Goal: Transaction & Acquisition: Book appointment/travel/reservation

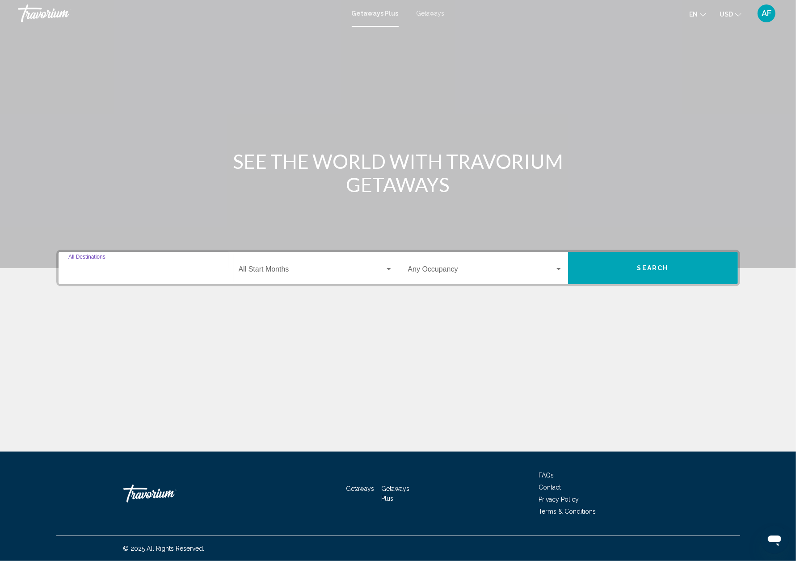
click at [103, 268] on input "Destination All Destinations" at bounding box center [145, 271] width 155 height 8
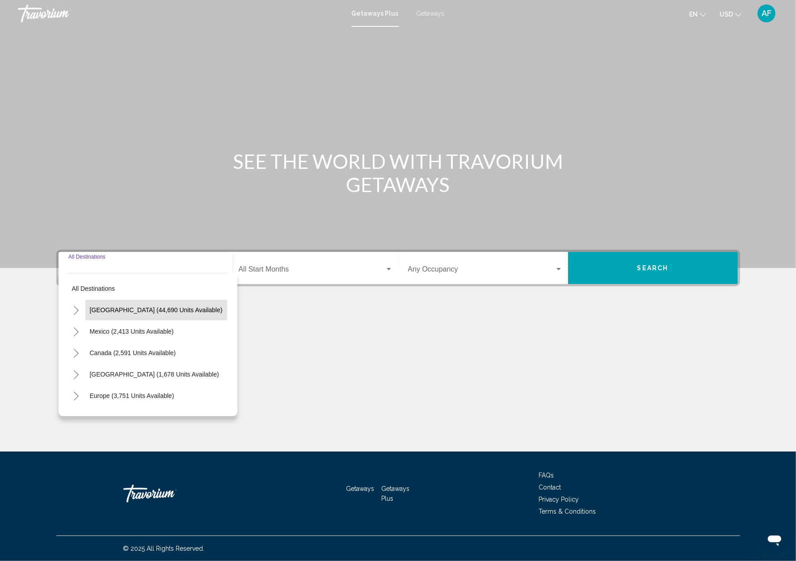
click at [114, 311] on span "United States (44,690 units available)" at bounding box center [156, 310] width 133 height 7
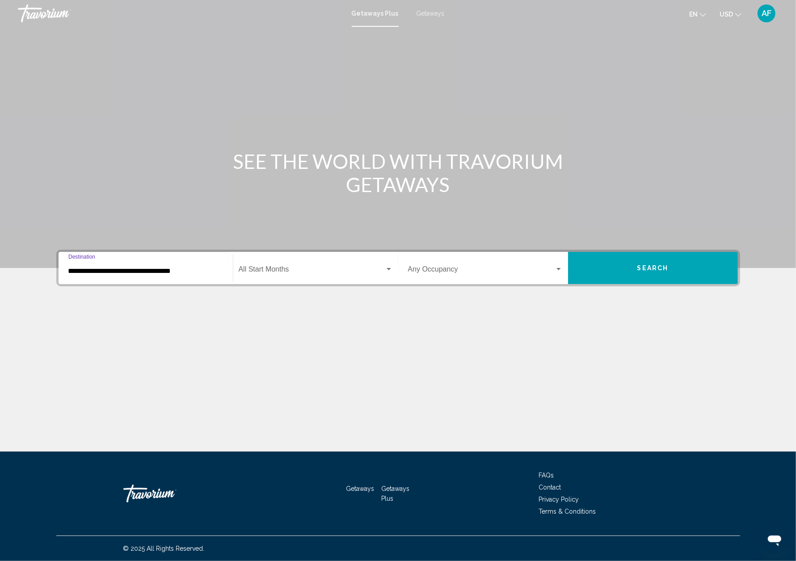
click at [79, 272] on input "**********" at bounding box center [145, 271] width 155 height 8
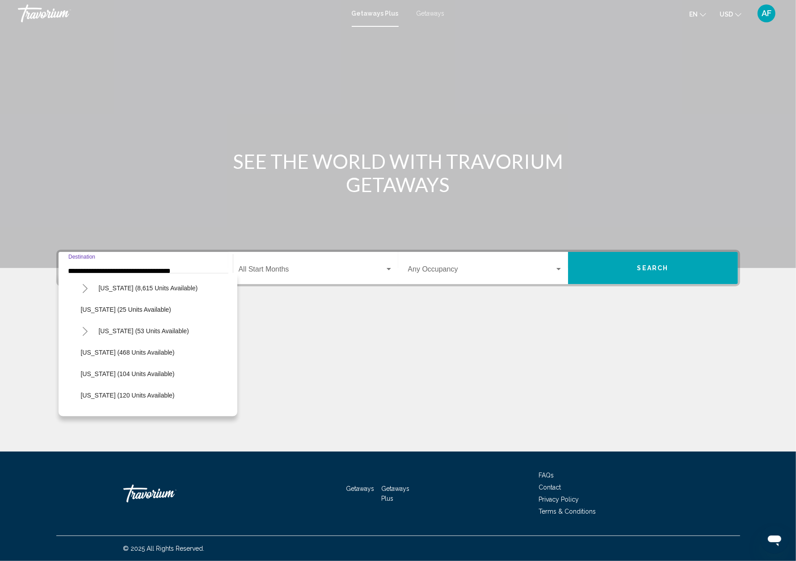
scroll to position [91, 0]
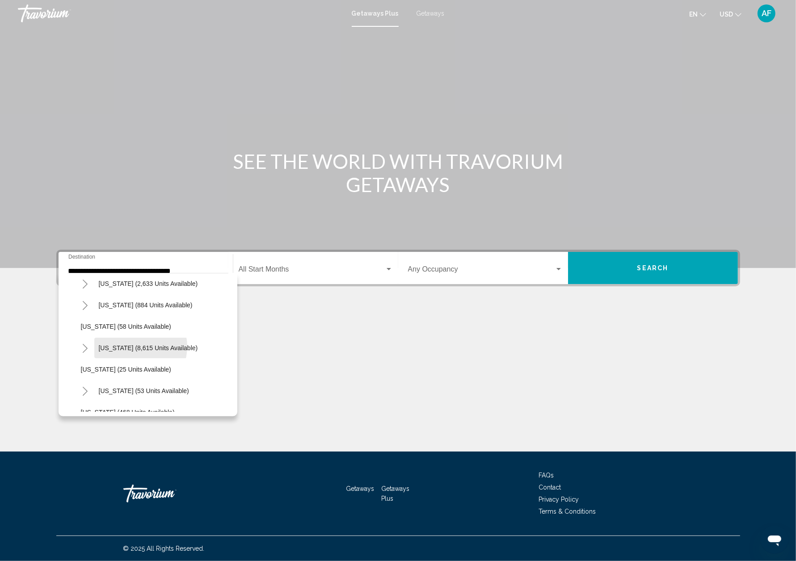
click at [136, 346] on span "Florida (8,615 units available)" at bounding box center [148, 348] width 99 height 7
type input "**********"
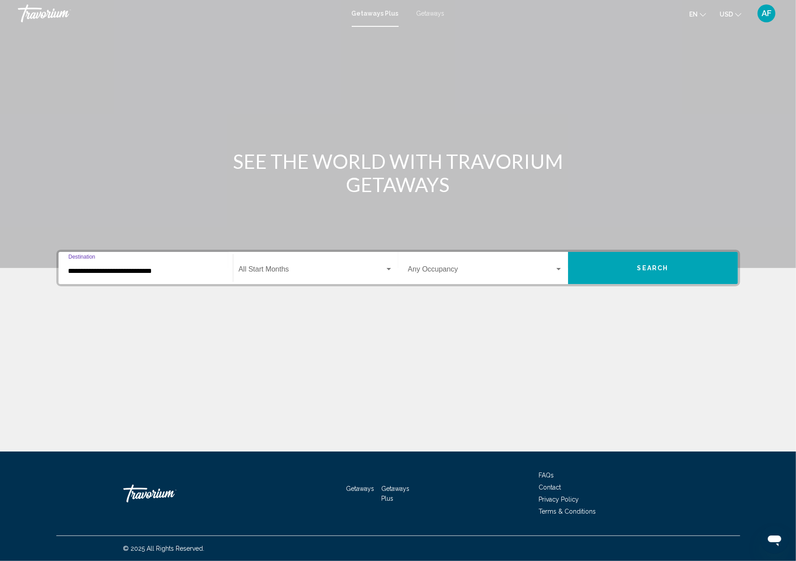
click at [270, 269] on span "Search widget" at bounding box center [312, 271] width 146 height 8
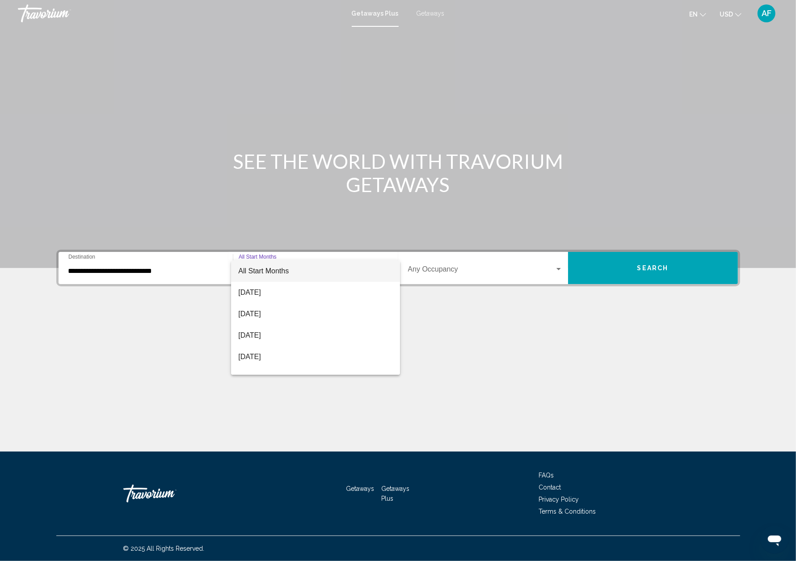
click at [274, 271] on span "All Start Months" at bounding box center [263, 271] width 51 height 8
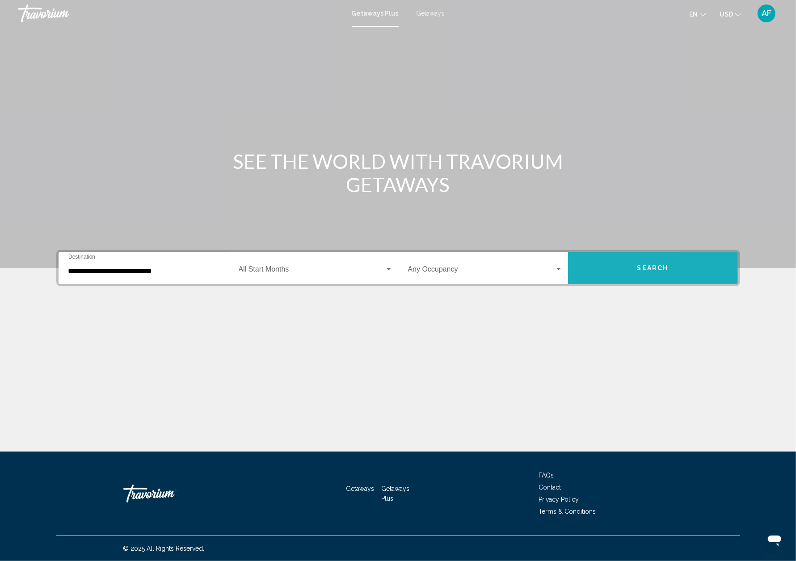
click at [697, 271] on button "Search" at bounding box center [653, 268] width 170 height 32
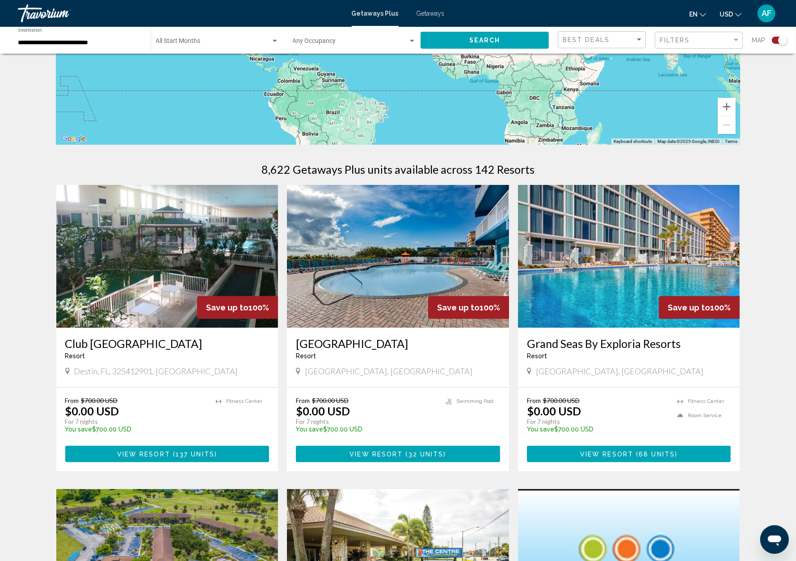
scroll to position [254, 0]
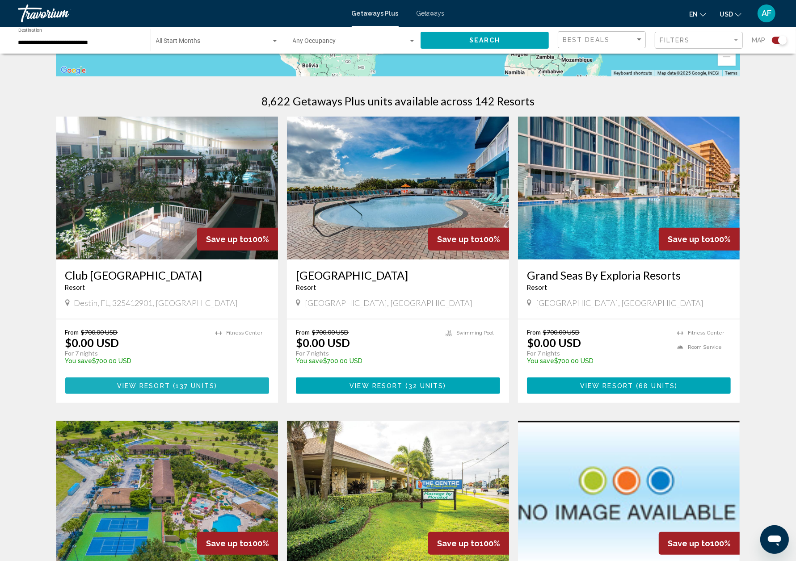
click at [163, 383] on span "View Resort" at bounding box center [143, 386] width 53 height 7
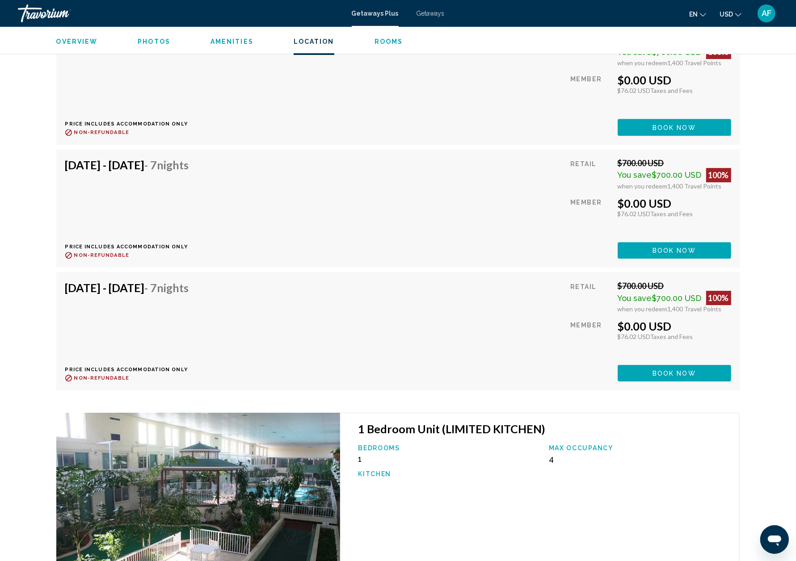
scroll to position [2619, 0]
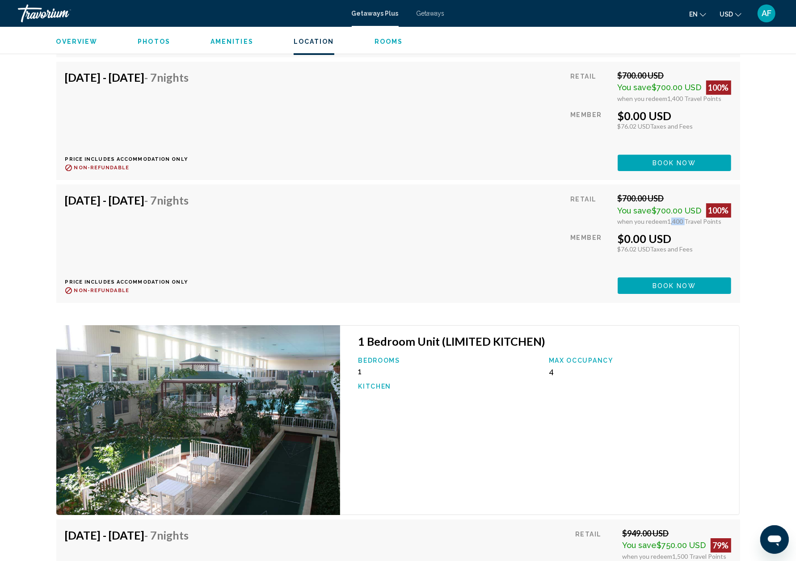
drag, startPoint x: 668, startPoint y: 212, endPoint x: 682, endPoint y: 212, distance: 13.4
click at [682, 218] on span "1,400 Travel Points" at bounding box center [695, 222] width 54 height 8
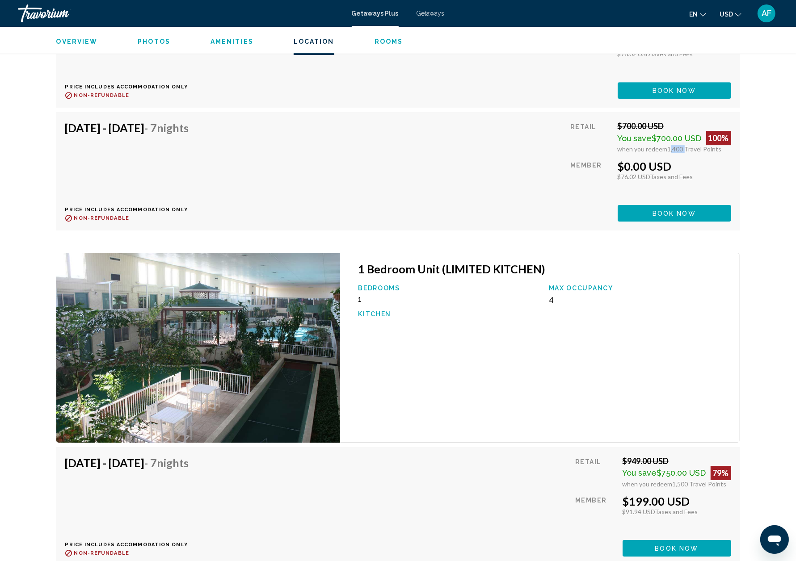
scroll to position [2561, 0]
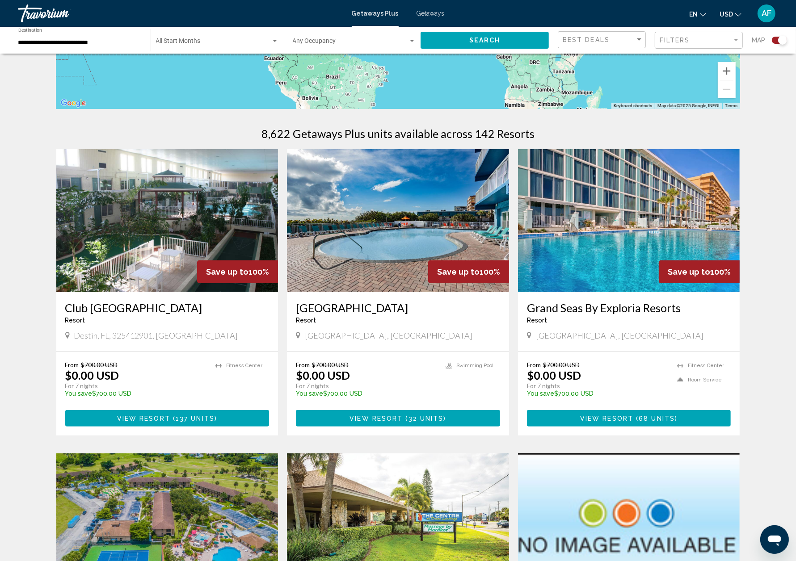
scroll to position [372, 0]
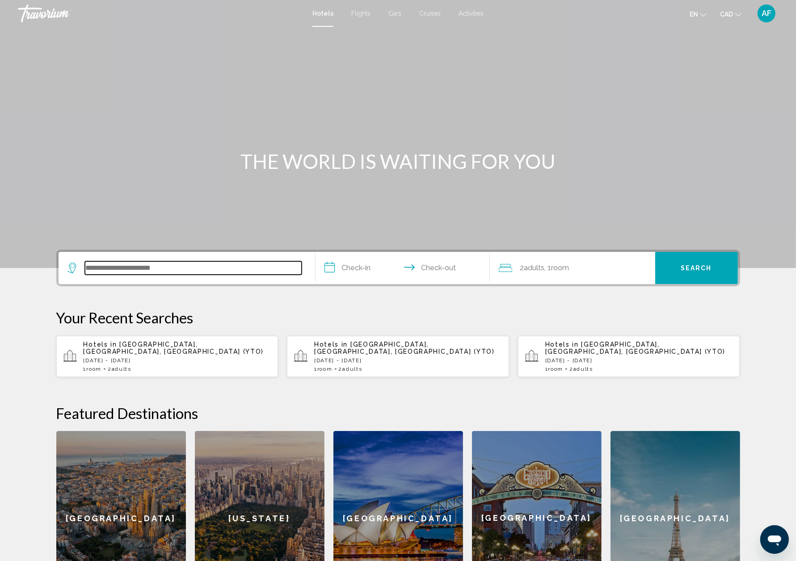
click at [173, 272] on input "Search widget" at bounding box center [193, 267] width 217 height 13
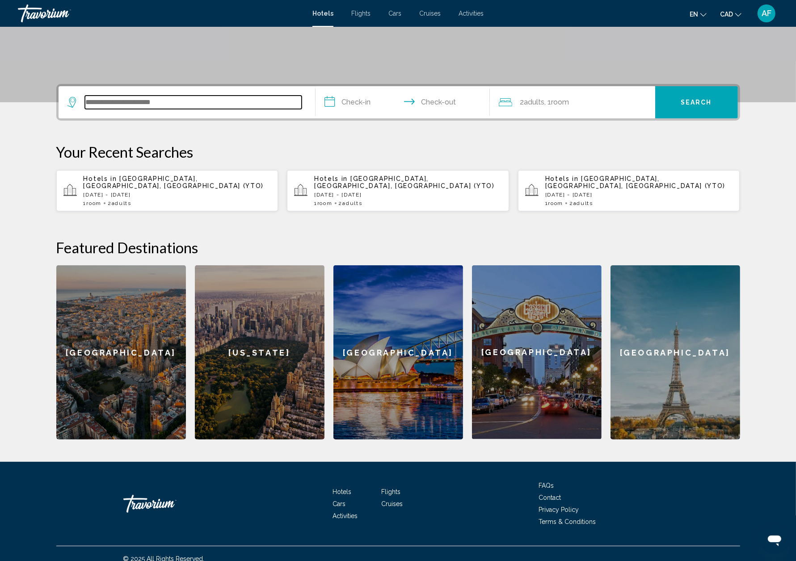
scroll to position [168, 0]
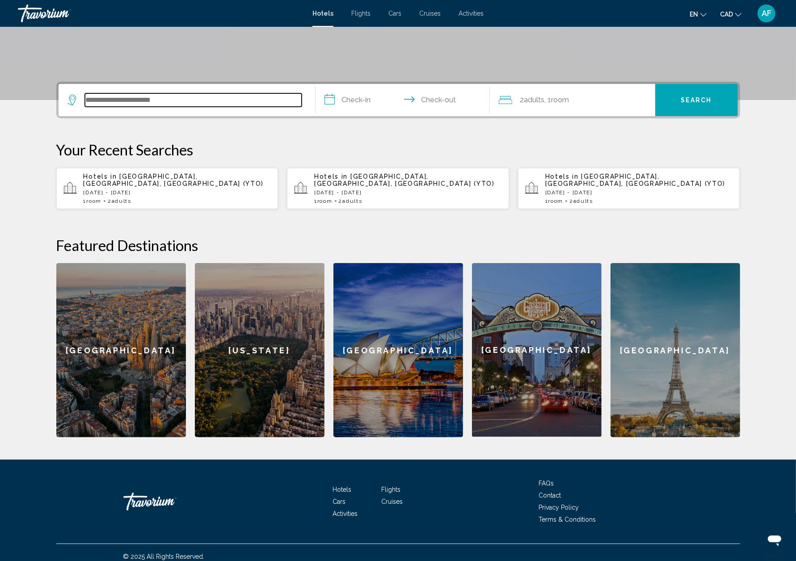
click at [126, 101] on input "Search widget" at bounding box center [193, 99] width 217 height 13
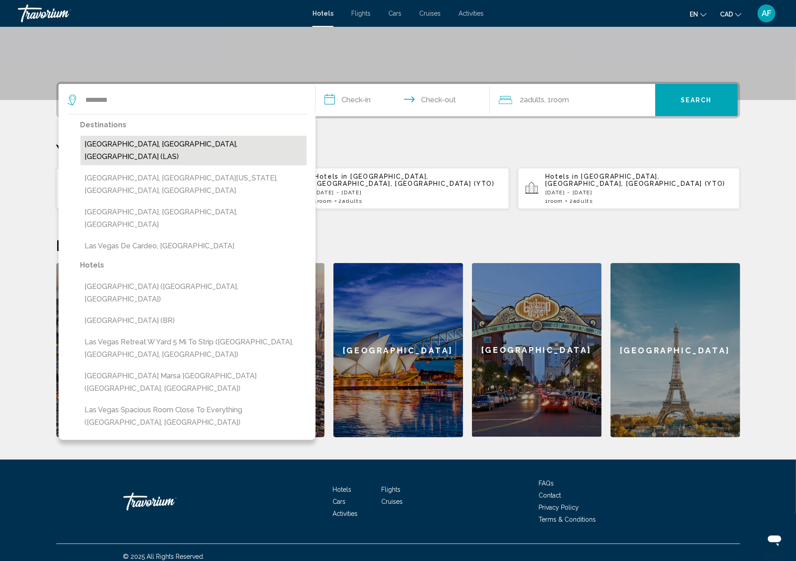
click at [122, 140] on button "[GEOGRAPHIC_DATA], [GEOGRAPHIC_DATA], [GEOGRAPHIC_DATA] (LAS)" at bounding box center [193, 150] width 226 height 29
type input "**********"
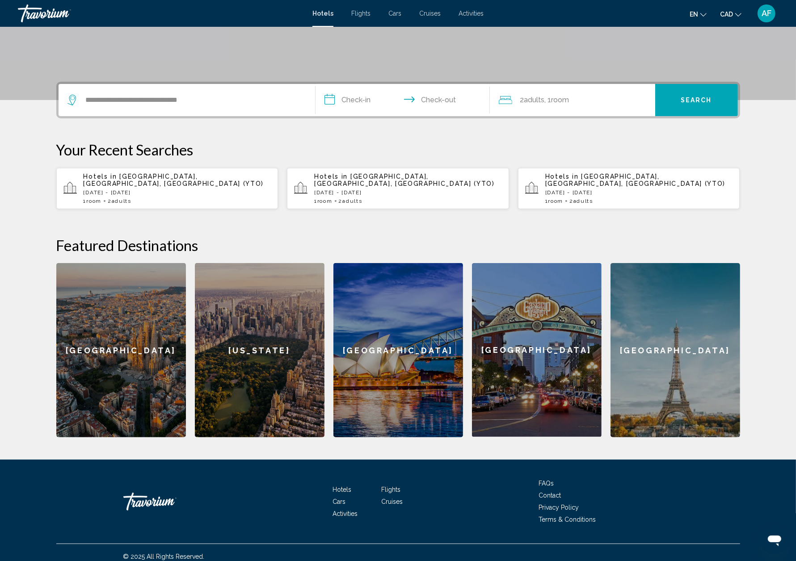
click at [366, 95] on input "**********" at bounding box center [405, 101] width 178 height 35
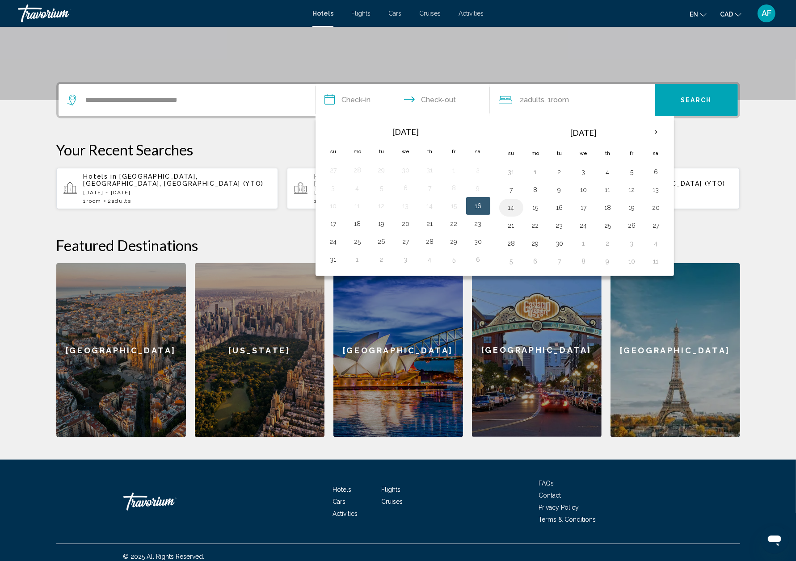
click at [509, 206] on button "14" at bounding box center [511, 208] width 14 height 13
click at [581, 204] on button "17" at bounding box center [584, 208] width 14 height 13
type input "**********"
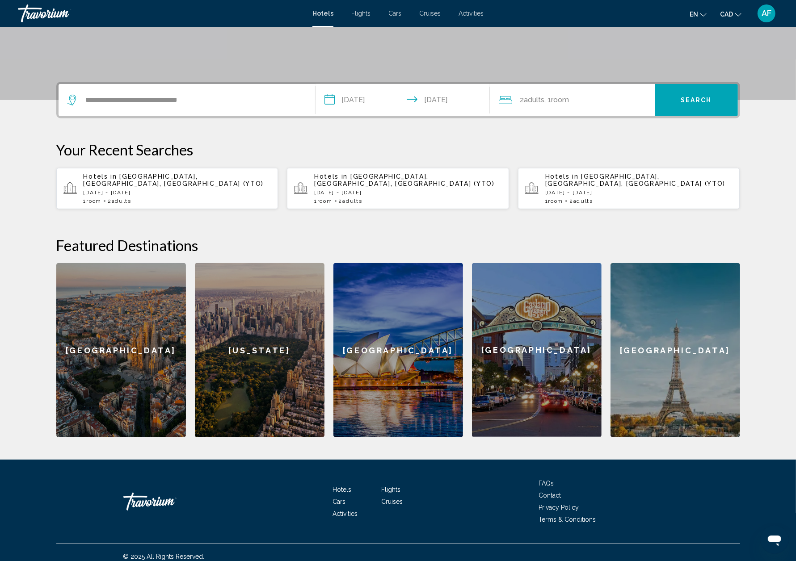
click at [678, 106] on button "Search" at bounding box center [696, 100] width 83 height 32
